Goal: Use online tool/utility: Utilize a website feature to perform a specific function

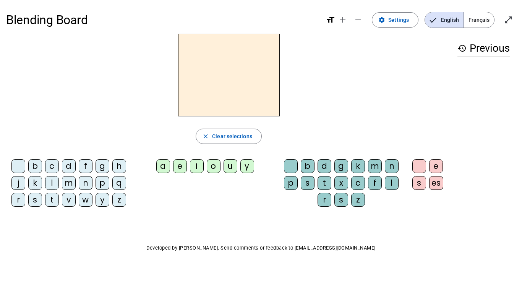
click at [247, 163] on div "y" at bounding box center [248, 166] width 14 height 14
click at [215, 167] on div "o" at bounding box center [214, 166] width 14 height 14
click at [228, 169] on div "u" at bounding box center [231, 166] width 14 height 14
click at [243, 167] on div "y" at bounding box center [248, 166] width 14 height 14
click at [231, 165] on div "u" at bounding box center [231, 166] width 14 height 14
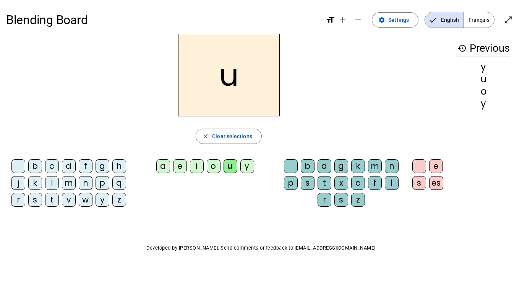
click at [210, 163] on div "o" at bounding box center [214, 166] width 14 height 14
click at [219, 127] on span "button" at bounding box center [228, 136] width 65 height 18
click at [244, 165] on div "y" at bounding box center [248, 166] width 14 height 14
click at [219, 167] on div "o" at bounding box center [214, 166] width 14 height 14
click at [229, 169] on div "u" at bounding box center [231, 166] width 14 height 14
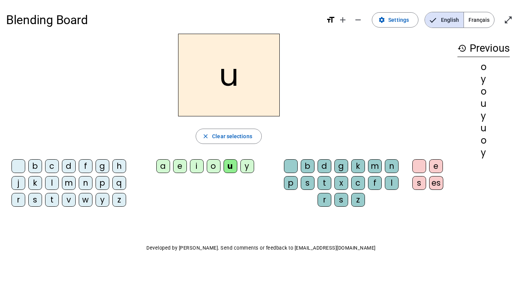
click at [228, 166] on div "u" at bounding box center [231, 166] width 14 height 14
click at [240, 171] on letter-bubble "u" at bounding box center [232, 167] width 17 height 17
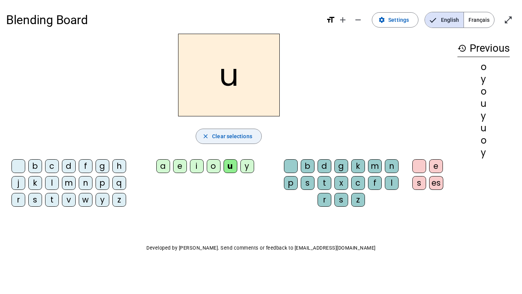
click at [224, 137] on span "Clear selections" at bounding box center [232, 136] width 40 height 9
click at [95, 174] on letter-bubble "f" at bounding box center [87, 167] width 17 height 17
click at [96, 171] on div "g" at bounding box center [103, 166] width 14 height 14
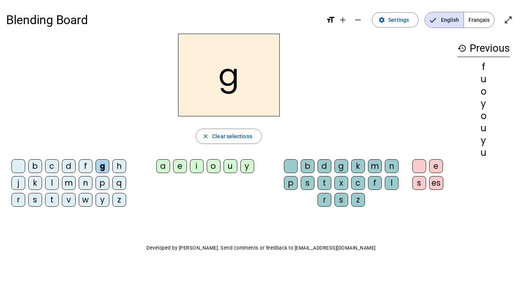
click at [96, 171] on div "g" at bounding box center [103, 166] width 14 height 14
drag, startPoint x: 483, startPoint y: 67, endPoint x: 455, endPoint y: 76, distance: 29.6
click at [455, 76] on div "history Previous f u o y o u y u" at bounding box center [484, 117] width 65 height 167
click at [511, 22] on mat-icon "open_in_full" at bounding box center [508, 19] width 9 height 9
click at [510, 23] on mat-icon "close_fullscreen" at bounding box center [508, 19] width 9 height 9
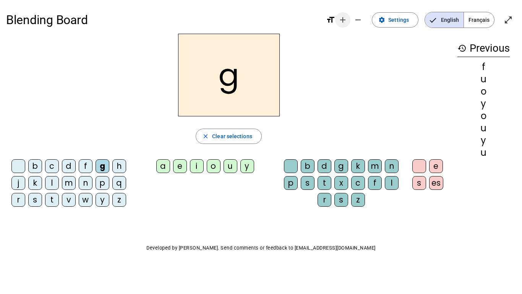
click at [344, 25] on span "Increase font size" at bounding box center [343, 20] width 18 height 18
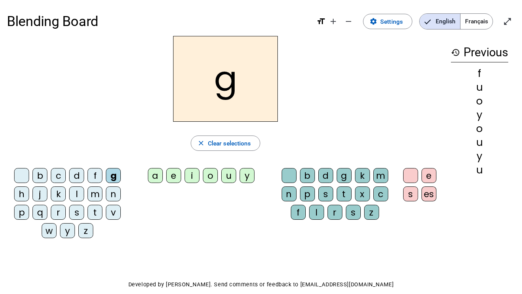
click at [241, 176] on div "y" at bounding box center [247, 175] width 15 height 15
click at [300, 177] on div "b" at bounding box center [307, 175] width 15 height 15
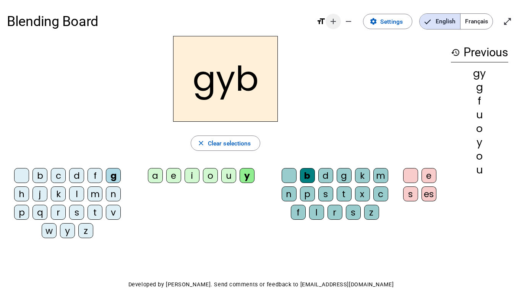
click at [337, 23] on mat-icon "add" at bounding box center [333, 21] width 9 height 9
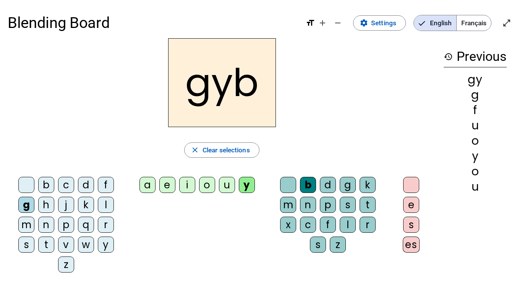
click at [304, 188] on div "b" at bounding box center [308, 185] width 16 height 16
click at [337, 186] on letter-bubble "d" at bounding box center [330, 187] width 20 height 20
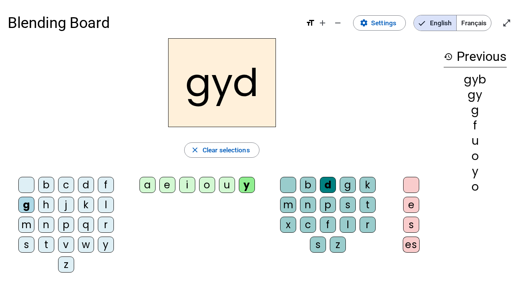
click at [325, 238] on div "s" at bounding box center [318, 244] width 16 height 16
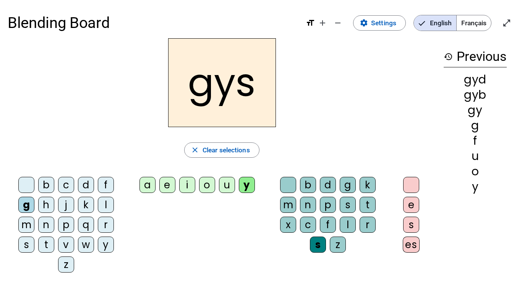
click at [360, 220] on div "r" at bounding box center [368, 224] width 16 height 16
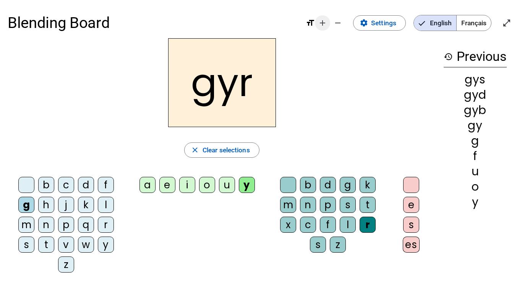
click at [322, 28] on span "Increase font size" at bounding box center [323, 23] width 18 height 18
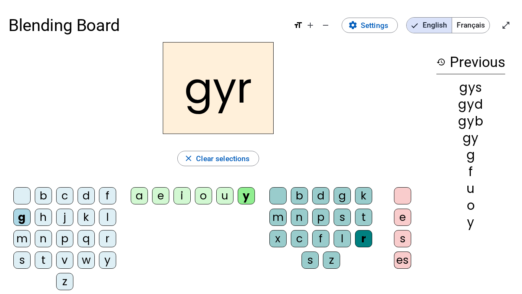
click at [297, 204] on div "b" at bounding box center [299, 195] width 17 height 17
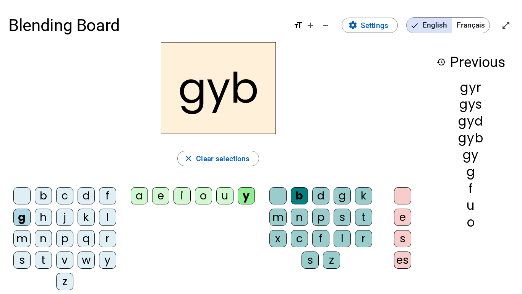
click at [285, 231] on div "x" at bounding box center [278, 238] width 17 height 17
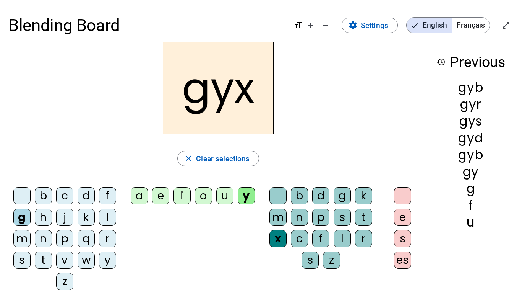
click at [337, 218] on div "s" at bounding box center [342, 216] width 17 height 17
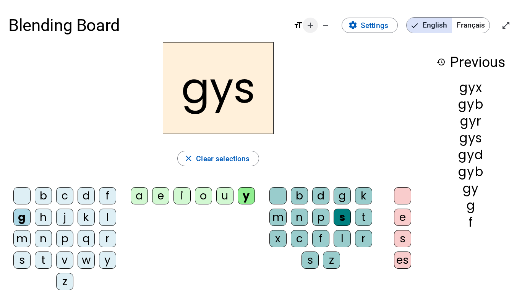
click at [315, 24] on mat-icon "add" at bounding box center [310, 25] width 9 height 9
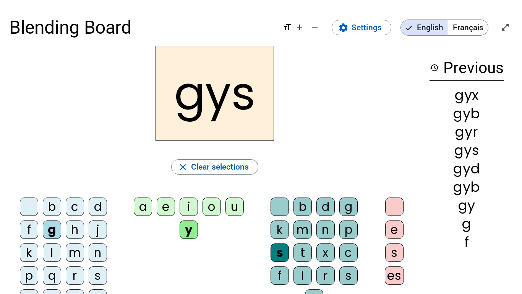
click at [304, 214] on div "b" at bounding box center [303, 206] width 18 height 18
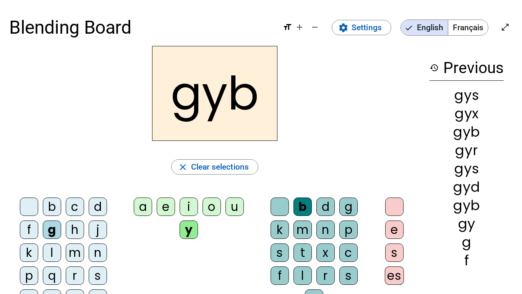
click at [304, 214] on div "b" at bounding box center [303, 206] width 18 height 18
click at [226, 166] on span "Clear selections" at bounding box center [220, 167] width 58 height 14
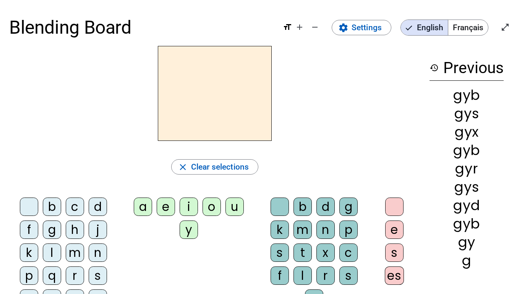
click at [319, 218] on letter-bubble "d" at bounding box center [328, 208] width 23 height 23
click at [322, 224] on div "n" at bounding box center [326, 229] width 18 height 18
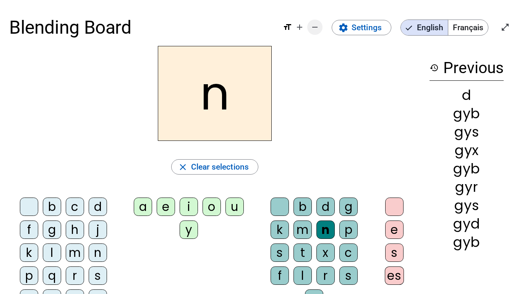
click at [306, 25] on span "Decrease font size" at bounding box center [315, 27] width 18 height 18
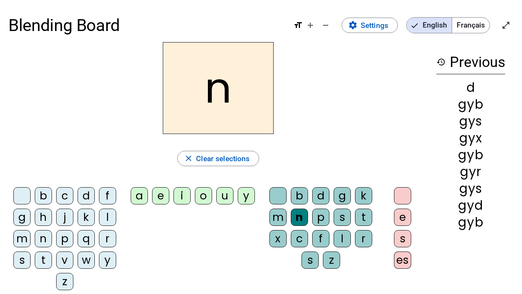
click at [313, 233] on div "f" at bounding box center [320, 238] width 17 height 17
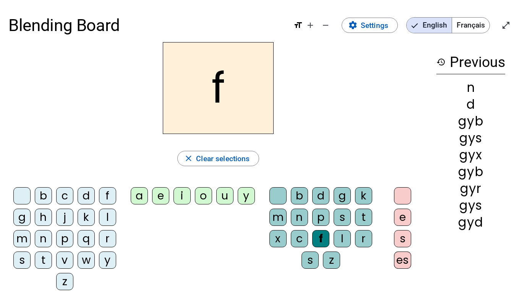
click at [292, 245] on div "c" at bounding box center [299, 238] width 17 height 17
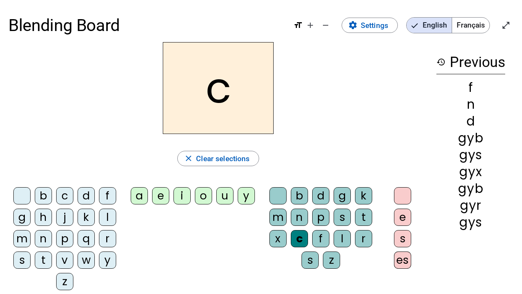
click at [243, 197] on div "y" at bounding box center [246, 195] width 17 height 17
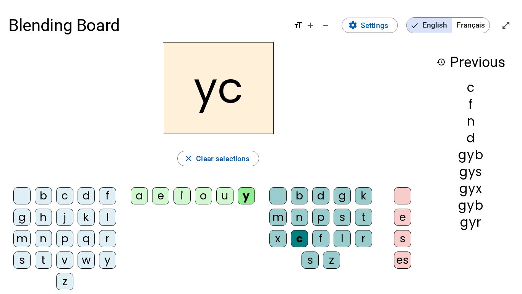
click at [207, 194] on div "o" at bounding box center [203, 195] width 17 height 17
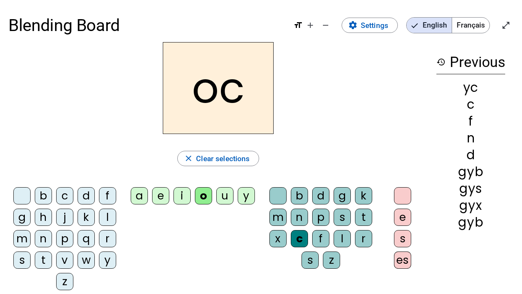
click at [175, 195] on div "i" at bounding box center [182, 195] width 17 height 17
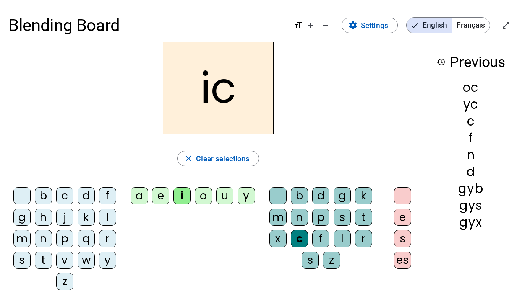
click at [108, 204] on div "f" at bounding box center [107, 195] width 17 height 17
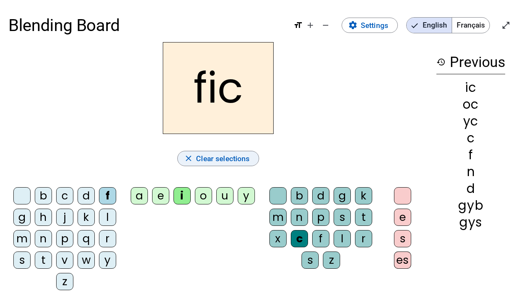
click at [252, 161] on span "button" at bounding box center [218, 158] width 81 height 18
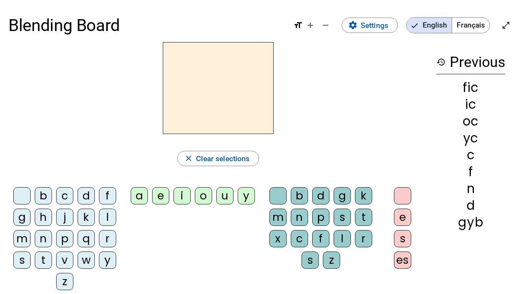
click at [25, 254] on div "s" at bounding box center [21, 259] width 17 height 17
click at [205, 194] on div "o" at bounding box center [203, 195] width 17 height 17
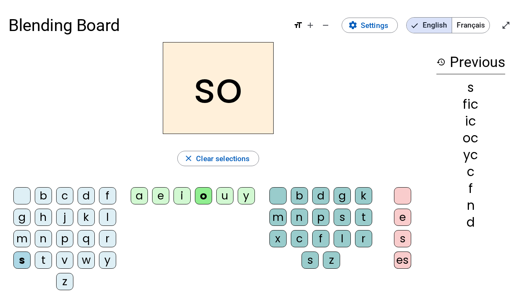
click at [69, 240] on div "p" at bounding box center [64, 238] width 17 height 17
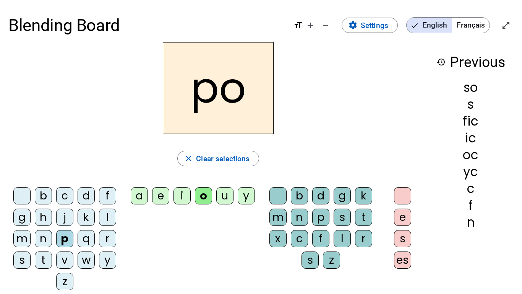
click at [24, 260] on div "s" at bounding box center [21, 259] width 17 height 17
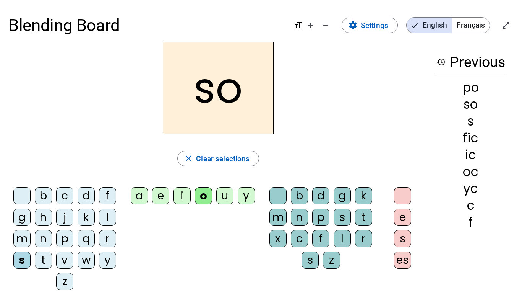
click at [324, 219] on div "p" at bounding box center [320, 216] width 17 height 17
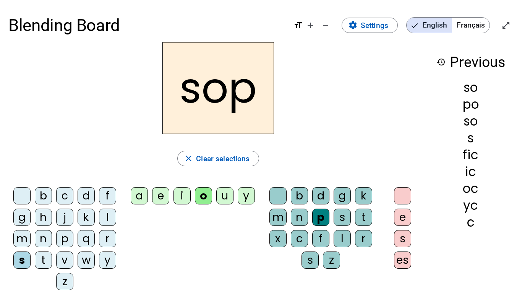
click at [323, 220] on div "p" at bounding box center [320, 216] width 17 height 17
click at [402, 239] on div "s" at bounding box center [402, 238] width 17 height 17
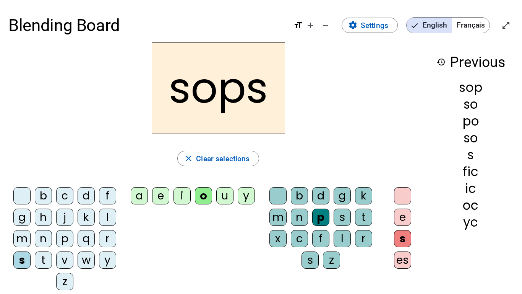
click at [402, 220] on div "e" at bounding box center [402, 216] width 17 height 17
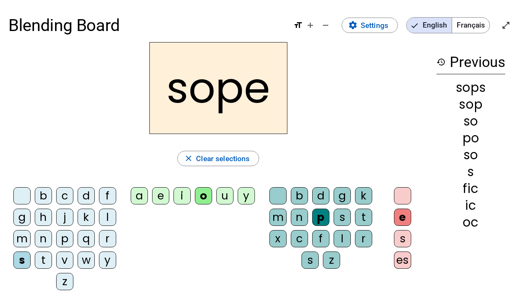
click at [329, 235] on div "f" at bounding box center [320, 238] width 17 height 17
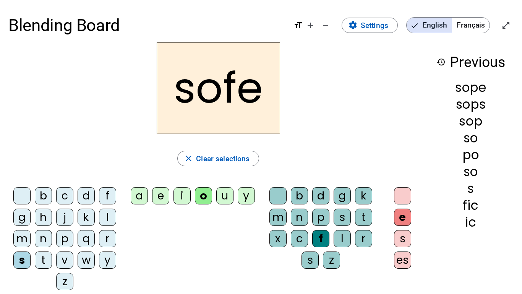
click at [162, 191] on div "e" at bounding box center [160, 195] width 17 height 17
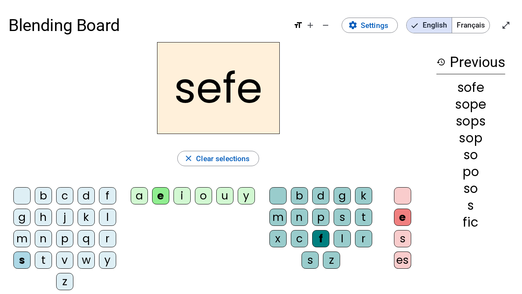
click at [104, 194] on div "f" at bounding box center [107, 195] width 17 height 17
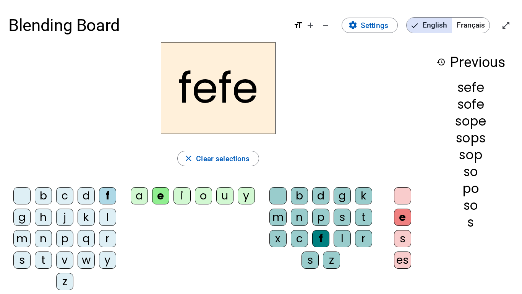
click at [53, 194] on letter-bubble "b" at bounding box center [45, 197] width 21 height 21
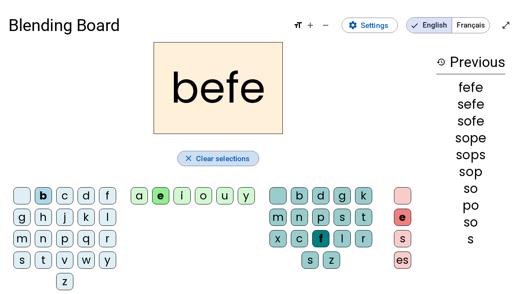
click at [190, 165] on span "button" at bounding box center [218, 158] width 81 height 18
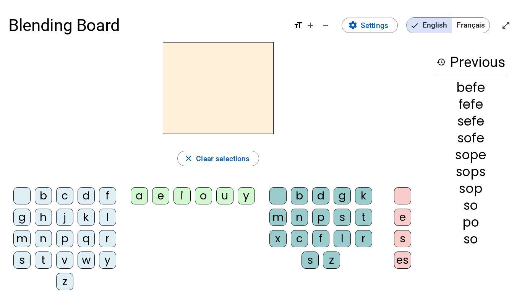
click at [142, 196] on div "a" at bounding box center [139, 195] width 17 height 17
click at [325, 218] on div "p" at bounding box center [320, 216] width 17 height 17
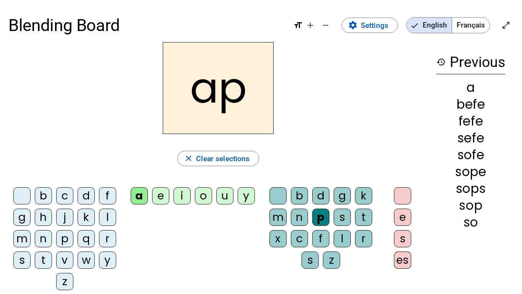
click at [60, 239] on div "p" at bounding box center [64, 238] width 17 height 17
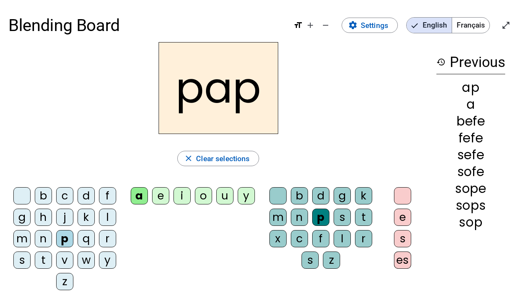
click at [60, 239] on div "p" at bounding box center [64, 238] width 17 height 17
click at [144, 199] on div "a" at bounding box center [139, 195] width 17 height 17
click at [26, 191] on div at bounding box center [21, 195] width 17 height 17
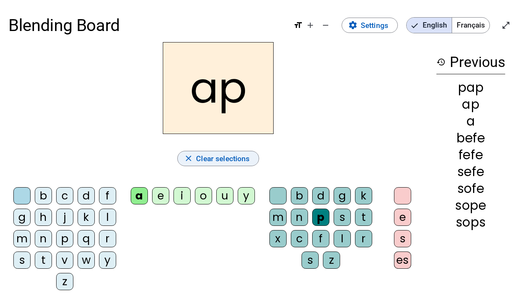
click at [193, 161] on mat-icon "close" at bounding box center [189, 159] width 10 height 10
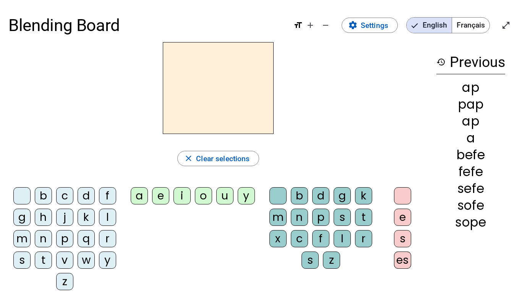
click at [133, 196] on div "a" at bounding box center [139, 195] width 17 height 17
click at [63, 242] on div "p" at bounding box center [64, 238] width 17 height 17
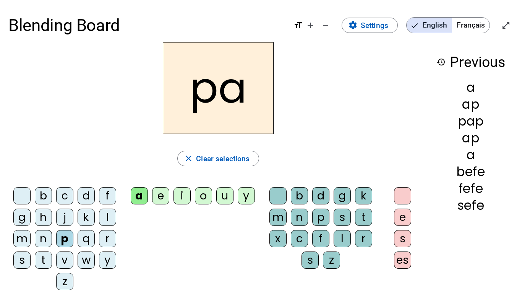
click at [322, 217] on div "p" at bounding box center [320, 216] width 17 height 17
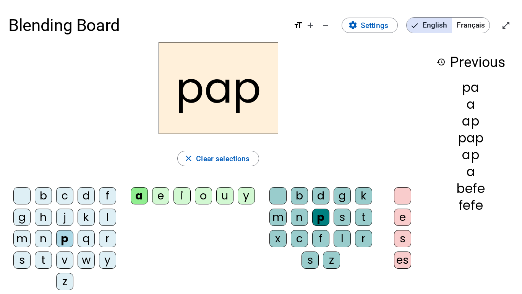
click at [62, 237] on div "p" at bounding box center [64, 238] width 17 height 17
click at [68, 235] on div "p" at bounding box center [64, 238] width 17 height 17
click at [33, 195] on letter-bubble at bounding box center [23, 197] width 21 height 21
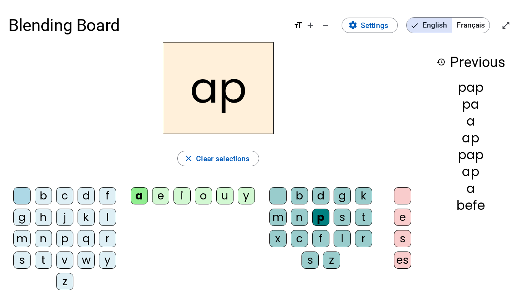
click at [44, 199] on div "b" at bounding box center [43, 195] width 17 height 17
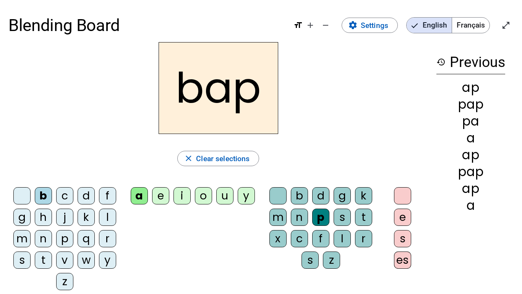
click at [66, 208] on div "j" at bounding box center [64, 216] width 17 height 17
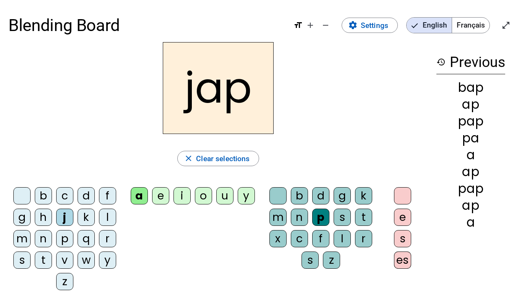
click at [72, 210] on div "j" at bounding box center [64, 216] width 17 height 17
click at [68, 238] on div "p" at bounding box center [64, 238] width 17 height 17
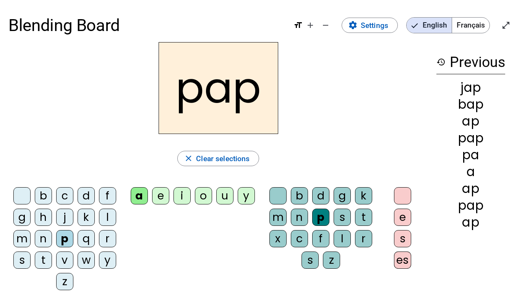
click at [61, 277] on div "z" at bounding box center [64, 281] width 17 height 17
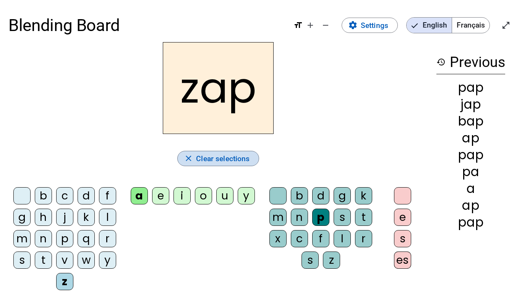
click at [238, 160] on span "Clear selections" at bounding box center [223, 158] width 54 height 13
